Goal: Check status: Check status

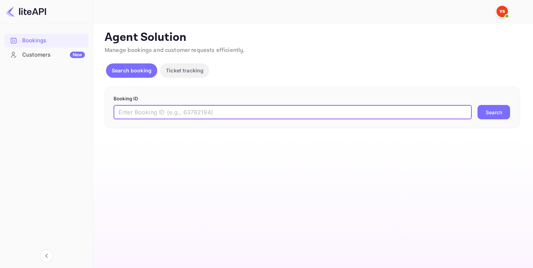
paste input "9282349"
type input "9282349"
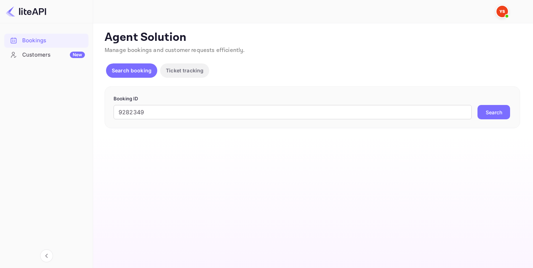
click at [497, 113] on button "Search" at bounding box center [493, 112] width 33 height 14
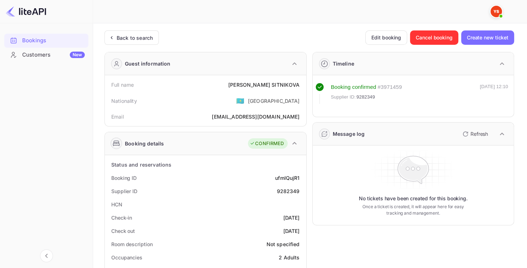
click at [289, 192] on div "9282349" at bounding box center [288, 191] width 23 height 8
copy div "9282349"
drag, startPoint x: 253, startPoint y: 83, endPoint x: 300, endPoint y: 82, distance: 46.9
click at [300, 82] on div "Full name [PERSON_NAME]" at bounding box center [206, 84] width 196 height 13
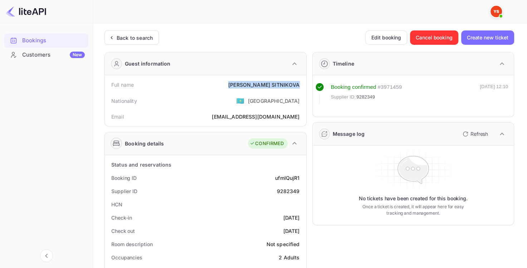
copy div "[PERSON_NAME]"
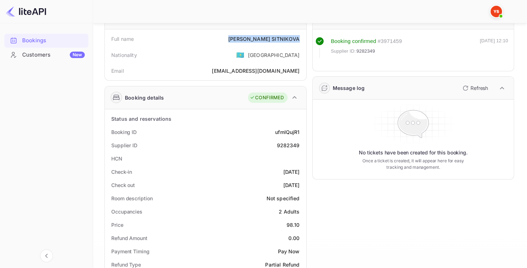
scroll to position [179, 0]
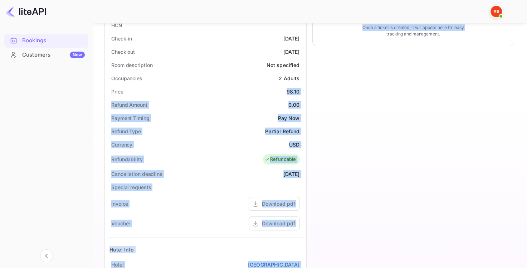
drag, startPoint x: 288, startPoint y: 91, endPoint x: 308, endPoint y: 91, distance: 20.4
click at [308, 91] on div "Guest information Full name [PERSON_NAME] Nationality 🇰🇿 [DEMOGRAPHIC_DATA] Ema…" at bounding box center [307, 121] width 416 height 509
drag, startPoint x: 289, startPoint y: 99, endPoint x: 291, endPoint y: 92, distance: 7.1
click at [289, 99] on div "Refund Amount 0.00" at bounding box center [206, 104] width 196 height 13
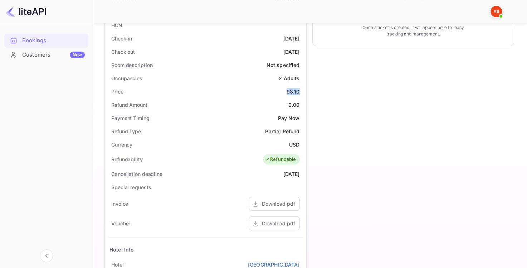
drag, startPoint x: 288, startPoint y: 90, endPoint x: 301, endPoint y: 91, distance: 12.9
click at [301, 91] on div "Price 98.10" at bounding box center [206, 91] width 196 height 13
copy div "98.10"
